Goal: Consume media (video, audio): Consume media (video, audio)

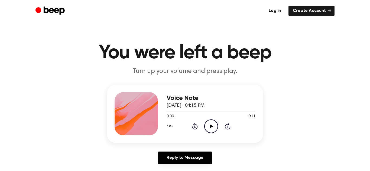
click at [209, 124] on icon "Play Audio" at bounding box center [211, 127] width 14 height 14
click at [195, 126] on icon "Rewind 5 seconds" at bounding box center [195, 126] width 6 height 7
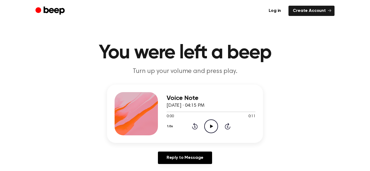
click at [208, 127] on icon "Play Audio" at bounding box center [211, 127] width 14 height 14
click at [211, 120] on circle at bounding box center [210, 126] width 13 height 13
click at [209, 122] on icon "Play Audio" at bounding box center [211, 127] width 14 height 14
click at [210, 125] on icon at bounding box center [211, 127] width 3 height 4
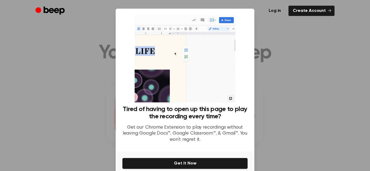
click at [273, 29] on div at bounding box center [185, 85] width 370 height 171
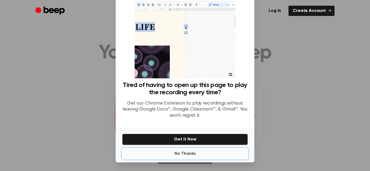
click at [192, 154] on button "No Thanks" at bounding box center [185, 154] width 126 height 11
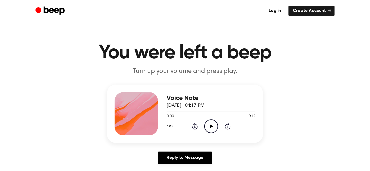
click at [209, 126] on icon "Play Audio" at bounding box center [211, 127] width 14 height 14
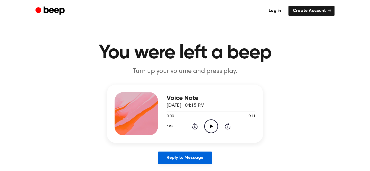
click at [193, 152] on link "Reply to Message" at bounding box center [185, 158] width 54 height 12
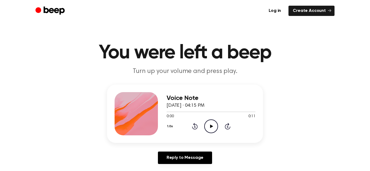
click at [212, 129] on icon "Play Audio" at bounding box center [211, 127] width 14 height 14
click at [207, 126] on icon "Play Audio" at bounding box center [211, 127] width 14 height 14
click at [211, 125] on icon "Play Audio" at bounding box center [211, 127] width 14 height 14
click at [215, 125] on icon "Play Audio" at bounding box center [211, 127] width 14 height 14
click at [212, 124] on icon "Play Audio" at bounding box center [211, 127] width 14 height 14
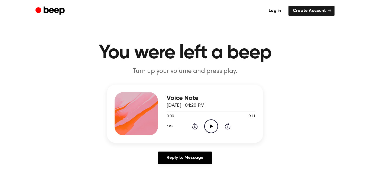
click at [211, 120] on icon "Play Audio" at bounding box center [211, 127] width 14 height 14
click at [207, 126] on icon "Play Audio" at bounding box center [211, 127] width 14 height 14
click at [211, 129] on icon "Play Audio" at bounding box center [211, 127] width 14 height 14
click at [171, 126] on button "1.0x" at bounding box center [170, 126] width 8 height 9
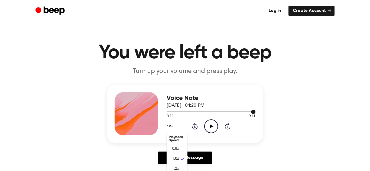
click at [243, 111] on div at bounding box center [210, 112] width 89 height 4
click at [206, 131] on icon "Play Audio" at bounding box center [211, 127] width 14 height 14
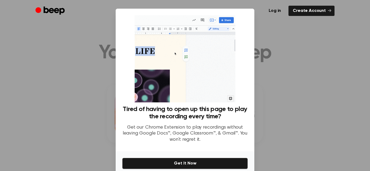
scroll to position [24, 0]
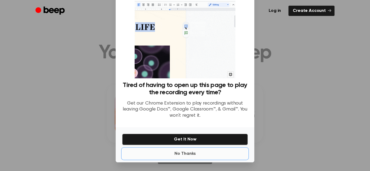
click at [181, 155] on button "No Thanks" at bounding box center [185, 154] width 126 height 11
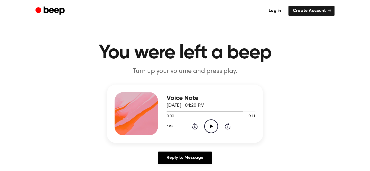
click at [208, 126] on icon "Play Audio" at bounding box center [211, 127] width 14 height 14
click at [170, 127] on button "1.0x" at bounding box center [170, 126] width 8 height 9
click at [177, 138] on li "Playback Speed" at bounding box center [176, 138] width 21 height 11
click at [178, 167] on span "1.2x" at bounding box center [175, 169] width 7 height 6
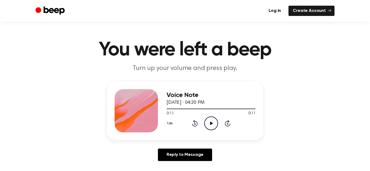
click at [209, 120] on icon "Play Audio" at bounding box center [211, 124] width 14 height 14
click at [211, 124] on icon at bounding box center [211, 124] width 3 height 4
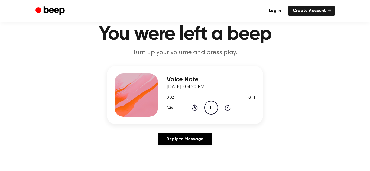
scroll to position [20, 0]
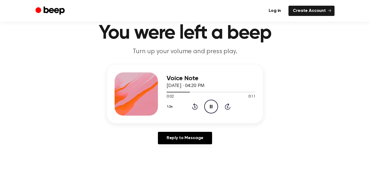
click at [168, 106] on button "1.2x" at bounding box center [170, 106] width 8 height 9
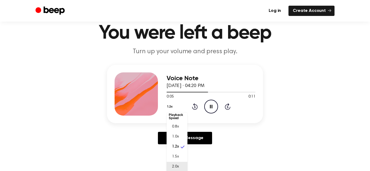
click at [176, 166] on span "2.0x" at bounding box center [175, 167] width 7 height 6
